Goal: Task Accomplishment & Management: Manage account settings

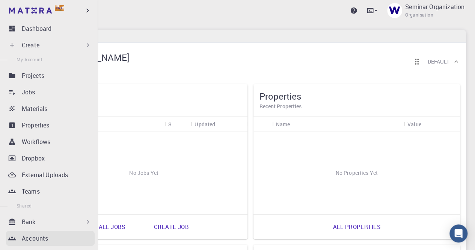
click at [39, 238] on p "Accounts" at bounding box center [35, 238] width 26 height 9
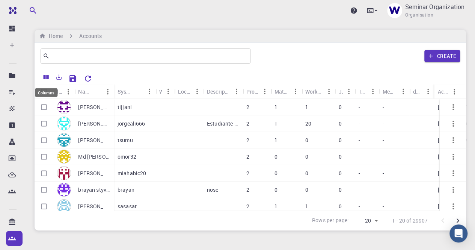
click at [46, 76] on icon "Columns" at bounding box center [46, 77] width 5 height 4
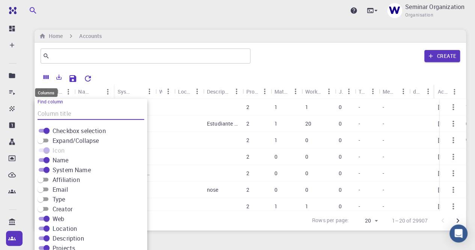
scroll to position [18, 0]
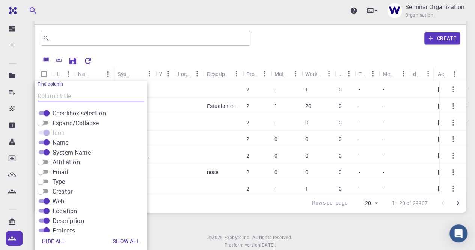
click at [47, 160] on input "Affiliation" at bounding box center [40, 161] width 27 height 9
checkbox input "true"
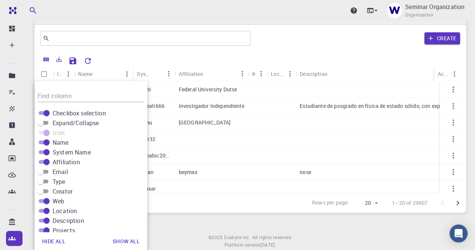
click at [47, 169] on input "Email" at bounding box center [40, 171] width 27 height 9
checkbox input "true"
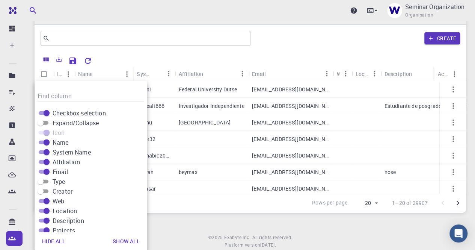
click at [201, 225] on div "Upgrade Seminar Organization Organisation Home Accounts ​ Create Icon Name Syst…" at bounding box center [250, 126] width 449 height 289
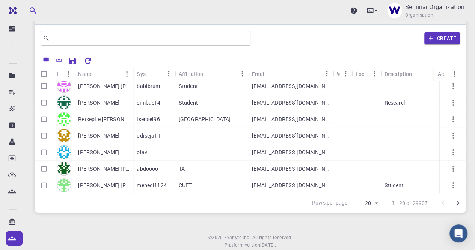
scroll to position [225, 0]
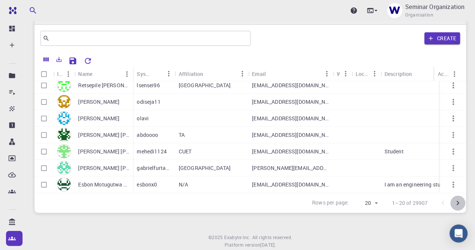
click at [458, 202] on icon "Go to next page" at bounding box center [458, 203] width 3 height 5
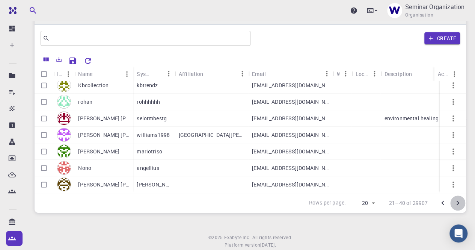
click at [458, 202] on icon "Go to next page" at bounding box center [458, 203] width 3 height 5
